Goal: Check status: Check status

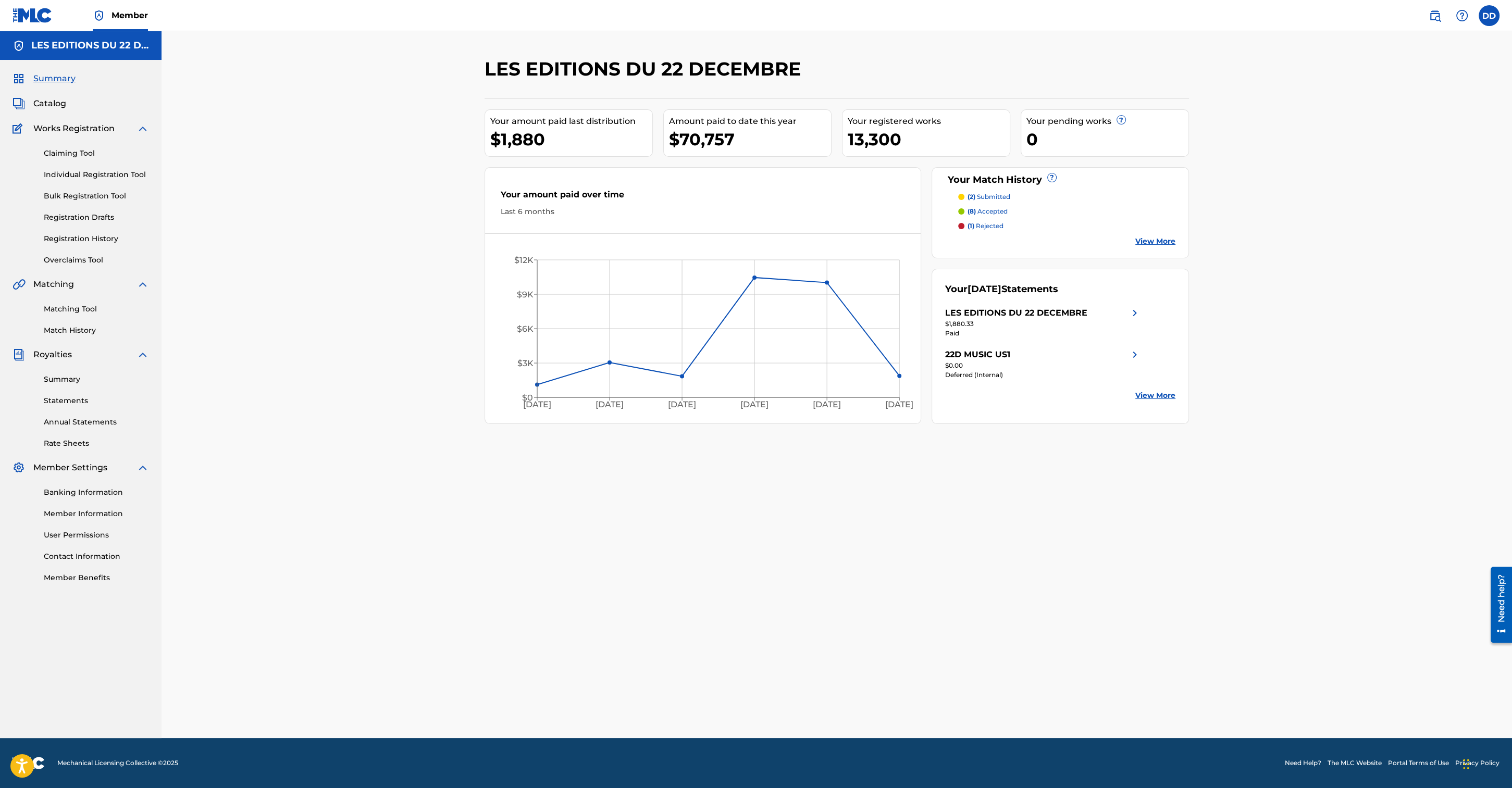
click at [58, 396] on link "Statements" at bounding box center [97, 401] width 105 height 11
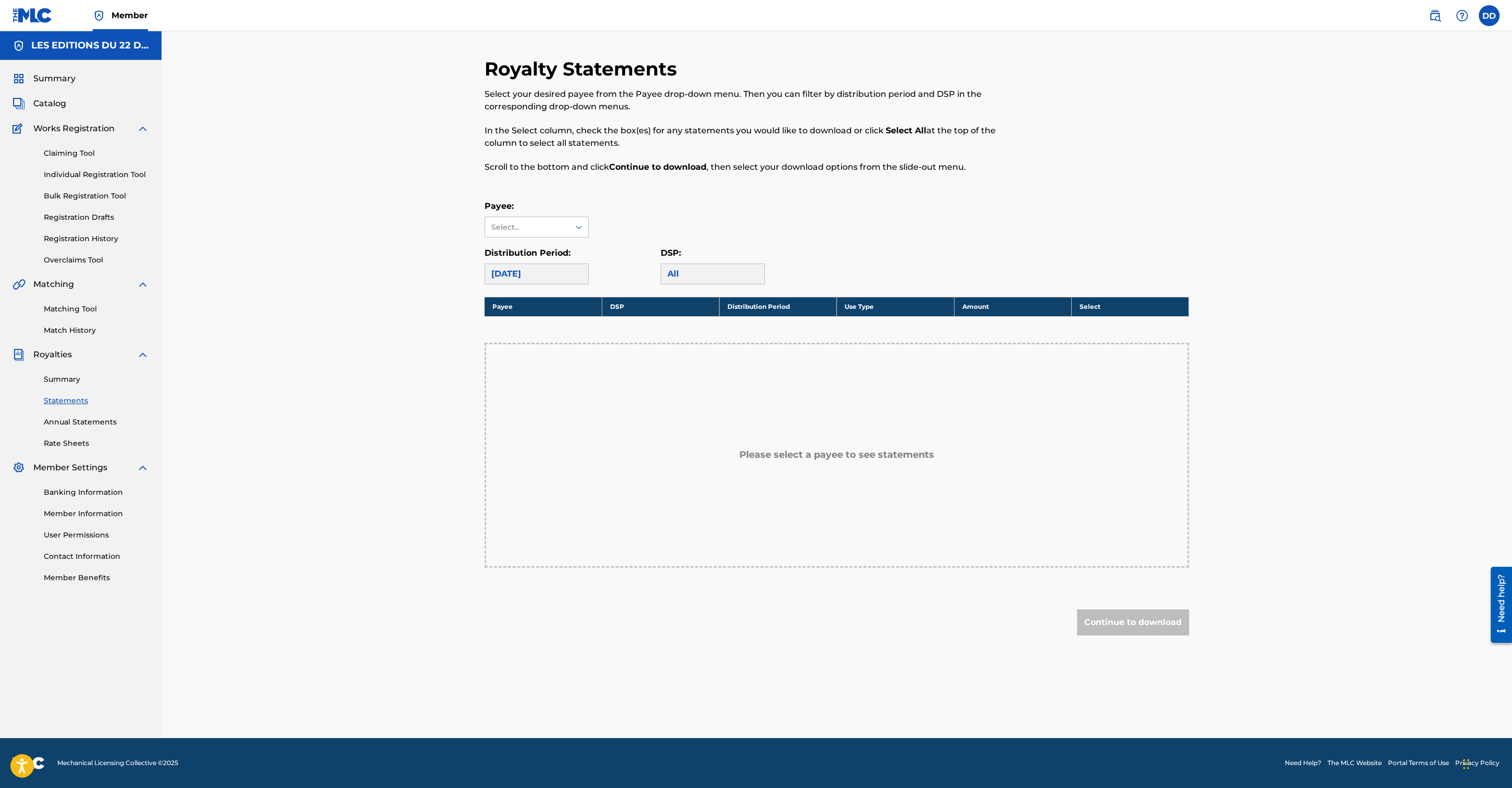
click at [561, 272] on div "[DATE]" at bounding box center [536, 274] width 104 height 21
click at [582, 224] on icon at bounding box center [579, 228] width 11 height 11
click at [552, 282] on div "LES EDITIONS DU 22 DECEMBRE" at bounding box center [536, 283] width 103 height 39
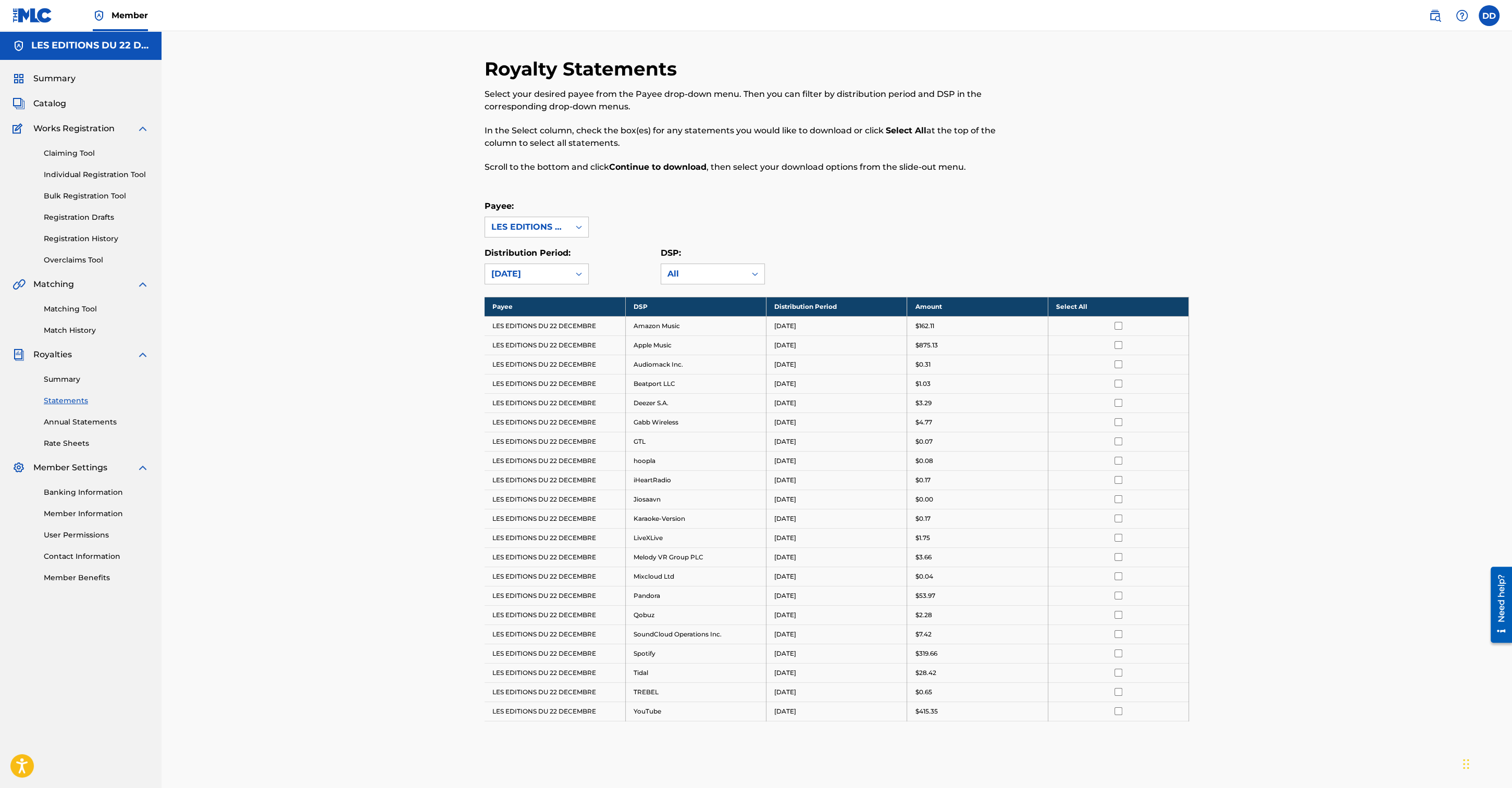
click at [85, 417] on link "Annual Statements" at bounding box center [97, 422] width 105 height 11
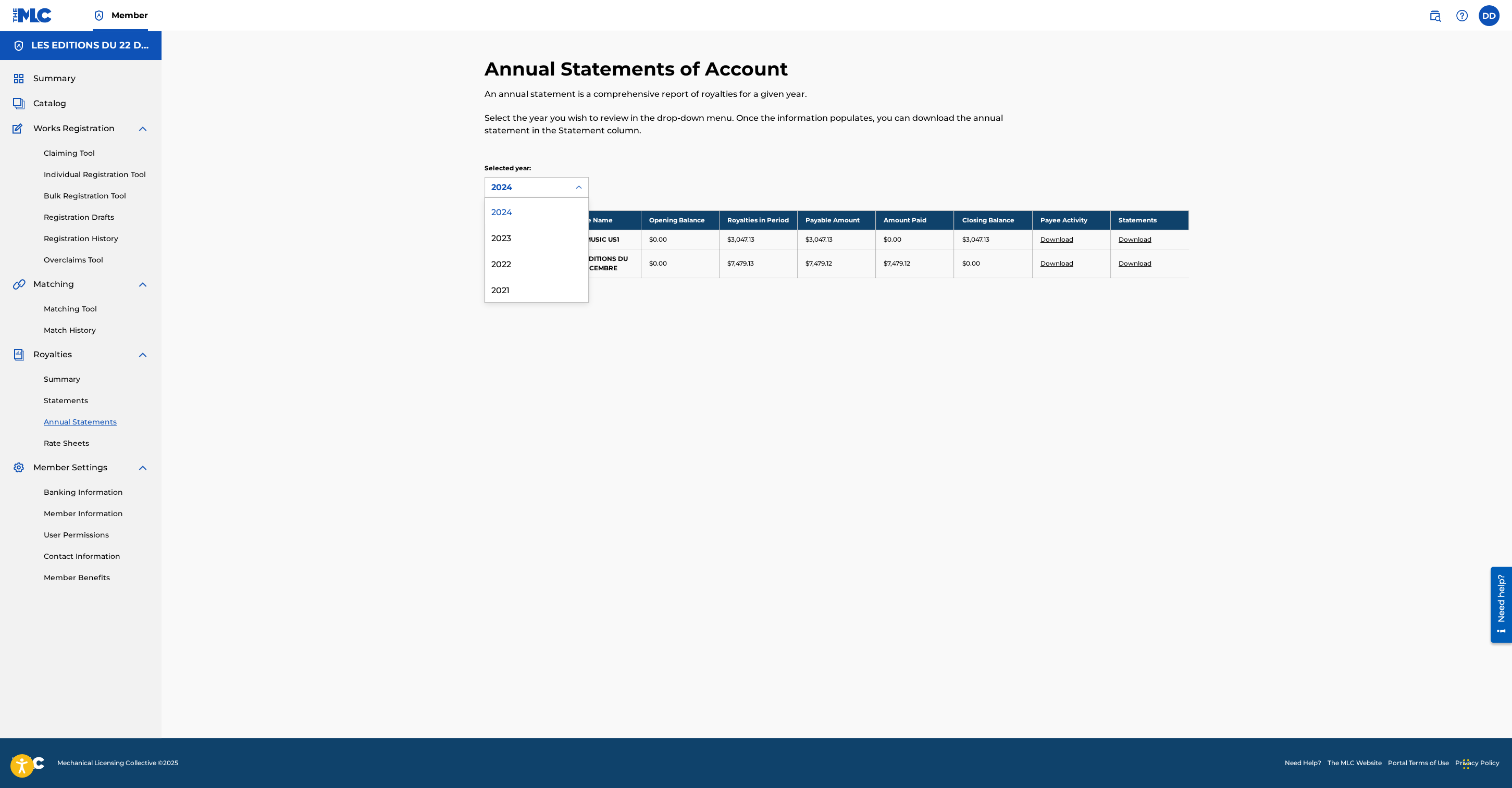
click at [576, 184] on icon at bounding box center [579, 187] width 11 height 11
click at [510, 236] on div "2023" at bounding box center [536, 237] width 103 height 26
click at [61, 377] on link "Summary" at bounding box center [97, 380] width 105 height 11
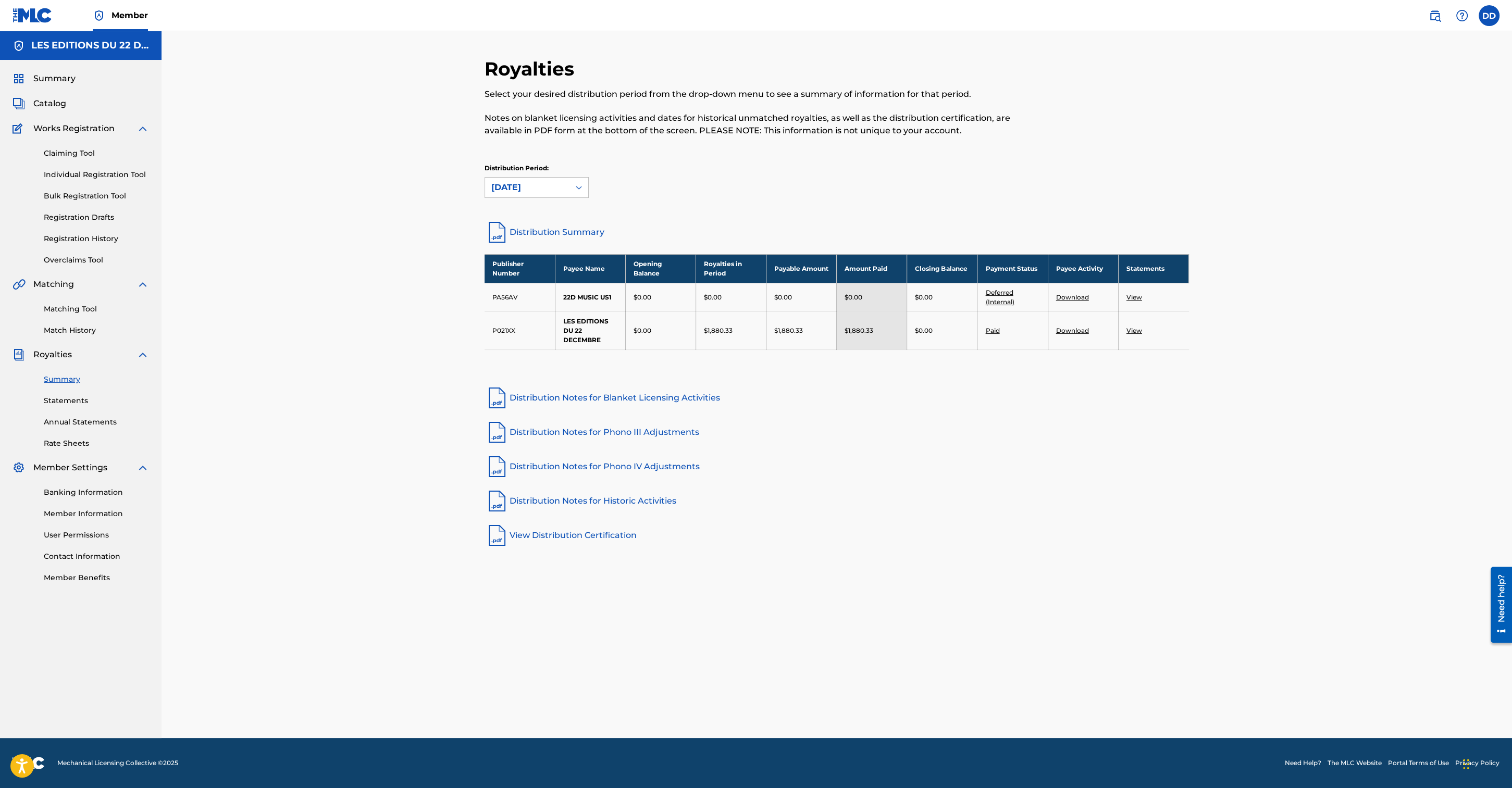
click at [51, 75] on span "Summary" at bounding box center [54, 79] width 42 height 13
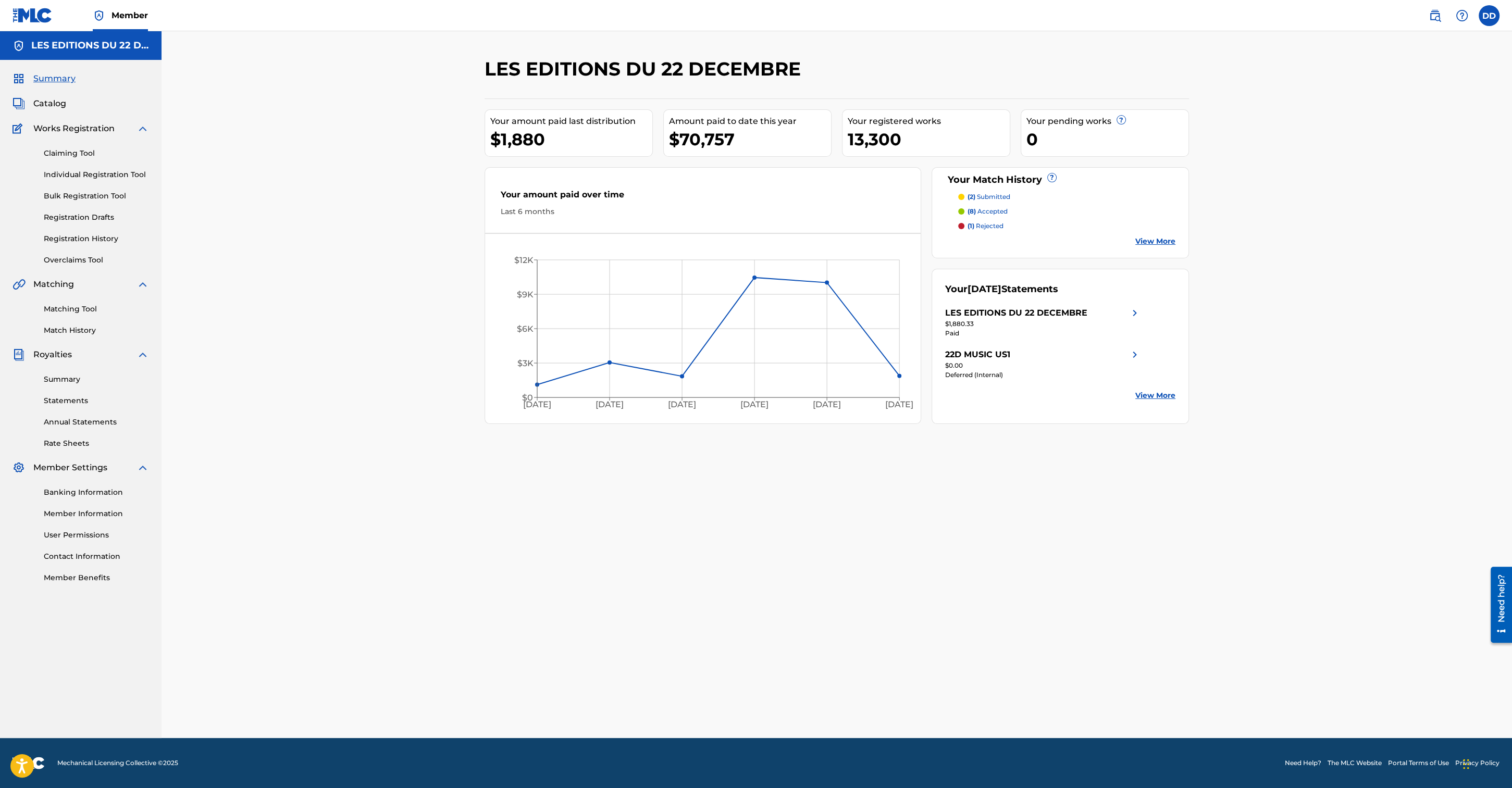
click at [1134, 312] on img at bounding box center [1134, 313] width 13 height 13
